Goal: Navigation & Orientation: Find specific page/section

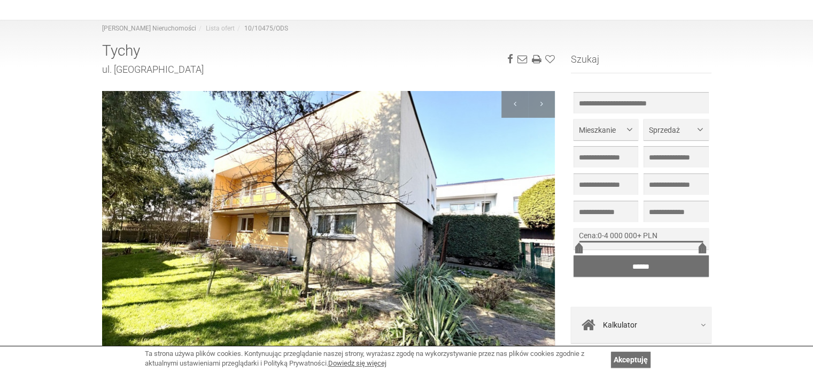
scroll to position [101, 0]
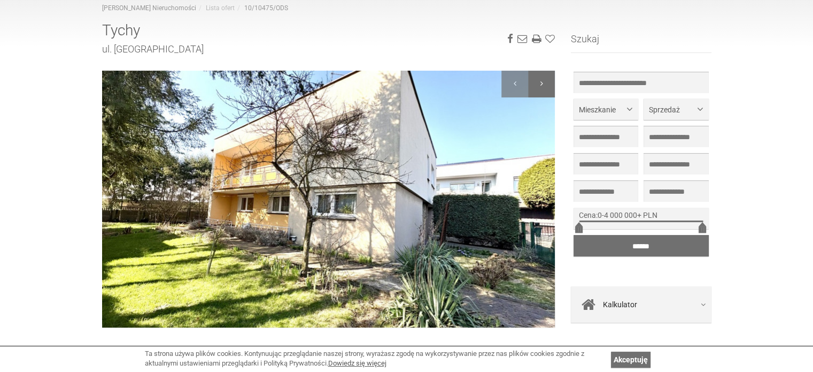
click at [542, 85] on div at bounding box center [541, 84] width 27 height 27
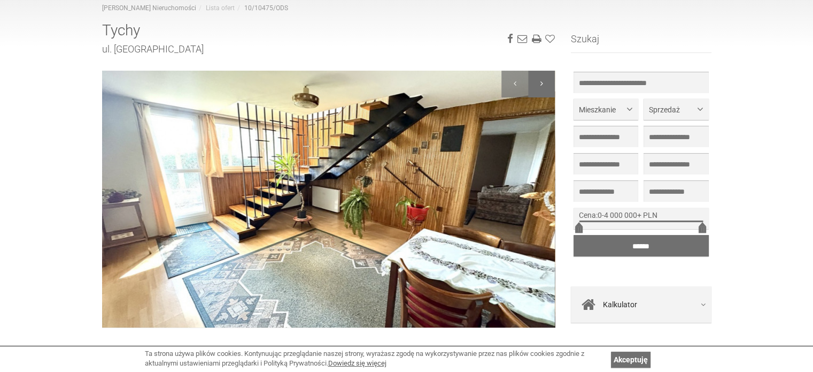
click at [542, 85] on div at bounding box center [541, 84] width 27 height 27
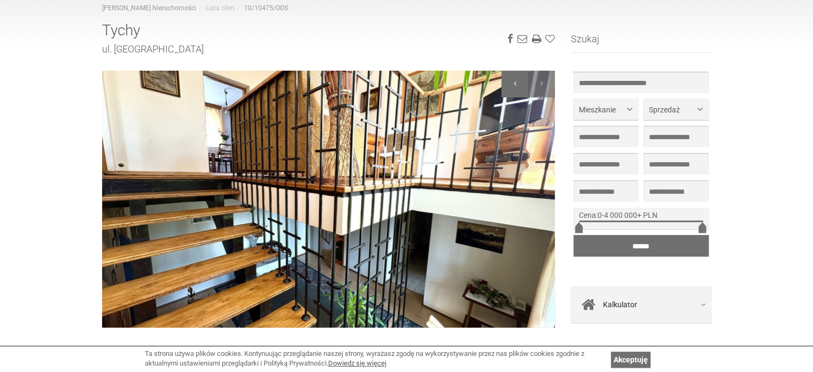
click at [516, 81] on div at bounding box center [515, 84] width 27 height 27
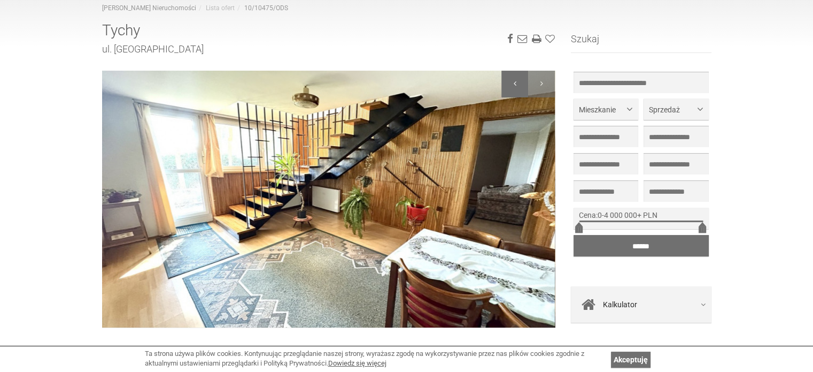
click at [516, 81] on div at bounding box center [515, 84] width 27 height 27
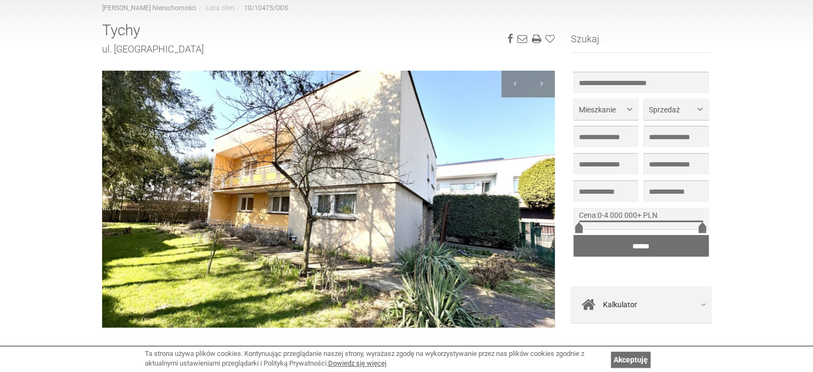
click at [139, 8] on link "[PERSON_NAME] Nieruchomości" at bounding box center [149, 7] width 94 height 7
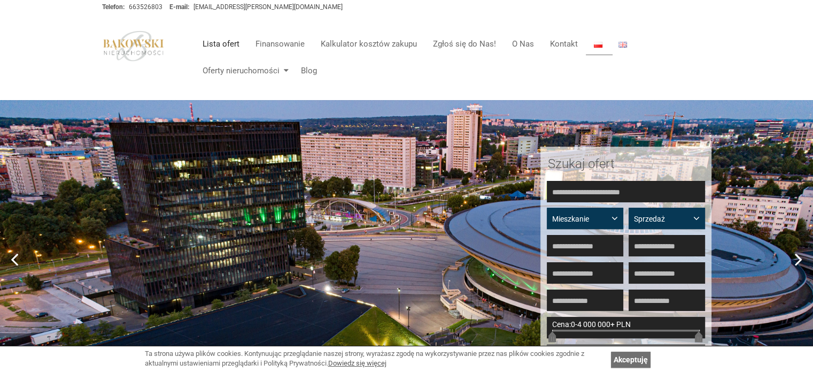
click at [227, 47] on link "Lista ofert" at bounding box center [221, 43] width 53 height 21
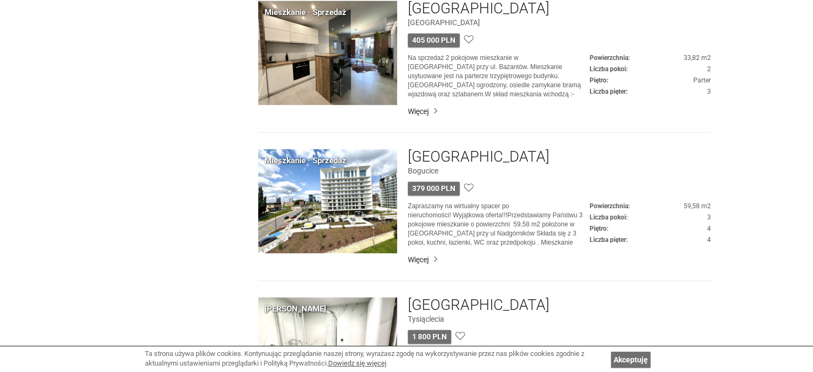
scroll to position [1365, 0]
